Goal: Task Accomplishment & Management: Manage account settings

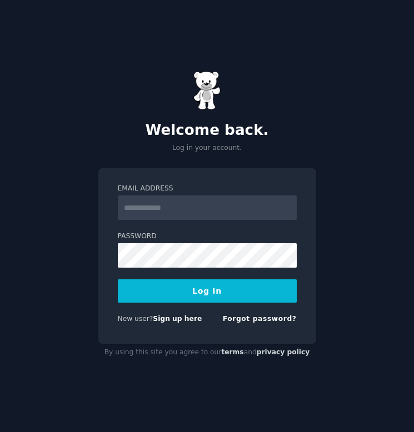
click at [208, 206] on input "Email Address" at bounding box center [207, 207] width 179 height 24
type input "**********"
click at [241, 203] on input "**********" at bounding box center [207, 207] width 179 height 24
drag, startPoint x: 283, startPoint y: 200, endPoint x: 321, endPoint y: 217, distance: 41.3
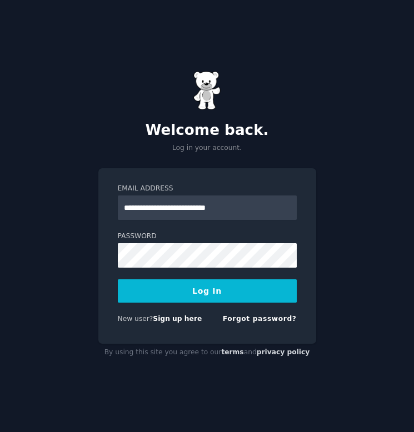
click at [322, 217] on div "**********" at bounding box center [207, 216] width 414 height 432
click at [202, 202] on input "Email Address" at bounding box center [207, 207] width 179 height 24
type input "**********"
click at [210, 295] on button "Log In" at bounding box center [207, 290] width 179 height 23
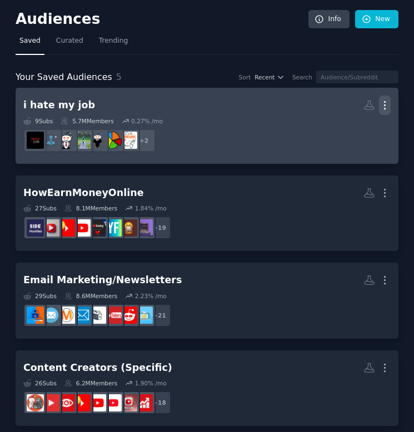
click at [384, 106] on icon "button" at bounding box center [385, 105] width 12 height 12
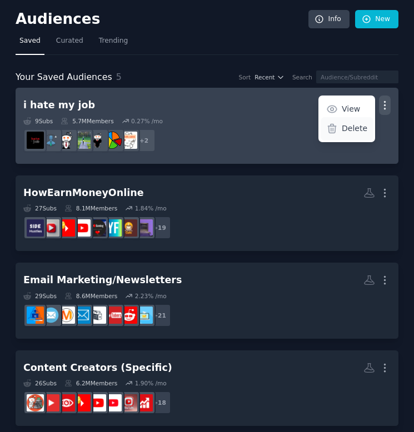
click at [352, 131] on p "Delete" at bounding box center [355, 129] width 26 height 12
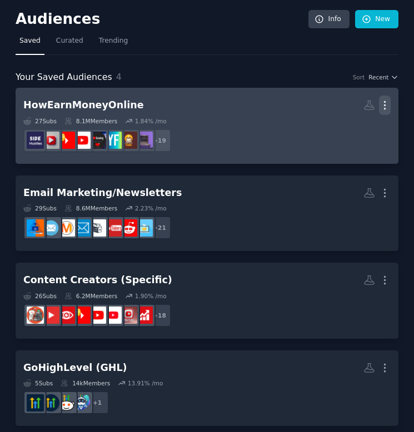
click at [384, 109] on icon "button" at bounding box center [385, 105] width 12 height 12
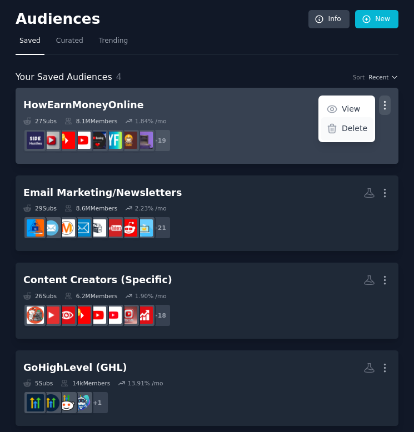
click at [350, 129] on p "Delete" at bounding box center [355, 129] width 26 height 12
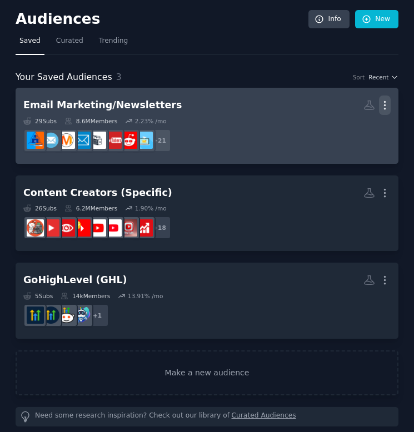
click at [384, 109] on icon "button" at bounding box center [385, 105] width 12 height 12
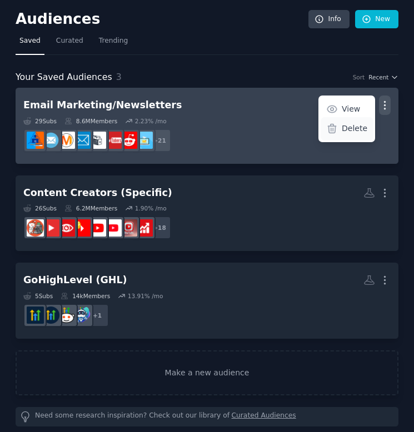
click at [348, 128] on p "Delete" at bounding box center [355, 129] width 26 height 12
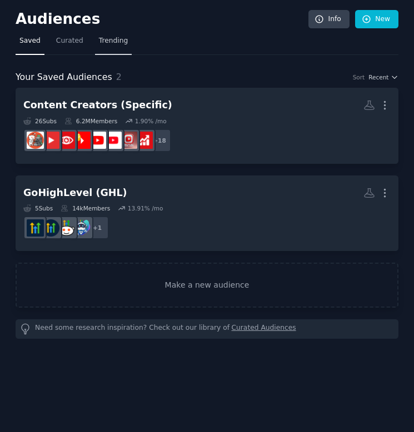
click at [113, 41] on span "Trending" at bounding box center [113, 41] width 29 height 10
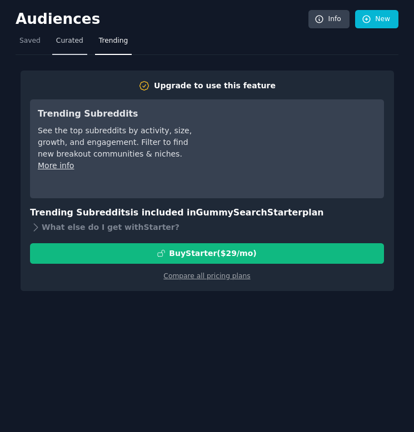
click at [65, 38] on span "Curated" at bounding box center [69, 41] width 27 height 10
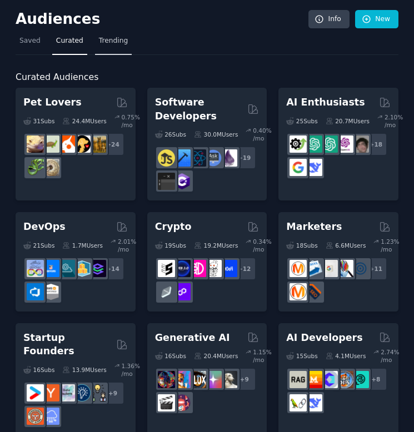
click at [108, 38] on span "Trending" at bounding box center [113, 41] width 29 height 10
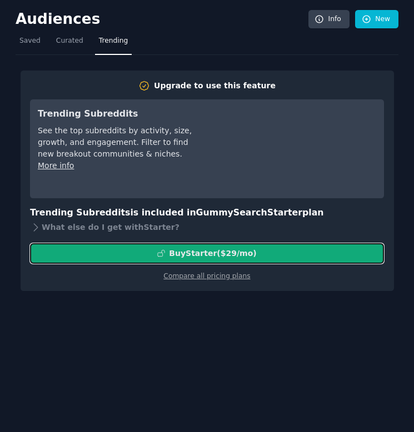
click at [275, 257] on div "Buy Starter ($ 29 /mo )" at bounding box center [207, 254] width 353 height 12
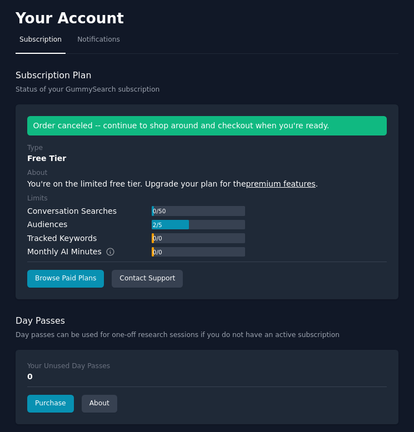
click at [76, 18] on h2 "Your Account" at bounding box center [70, 19] width 108 height 18
click at [91, 36] on span "Notifications" at bounding box center [98, 40] width 43 height 10
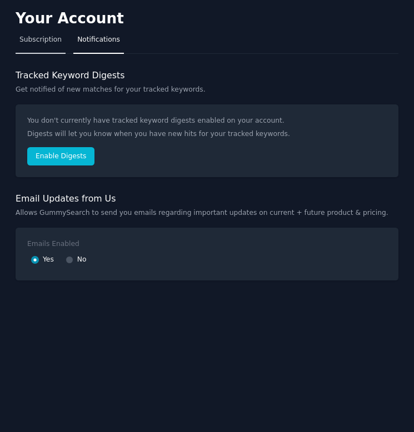
click at [45, 42] on span "Subscription" at bounding box center [40, 40] width 42 height 10
